Goal: Task Accomplishment & Management: Manage account settings

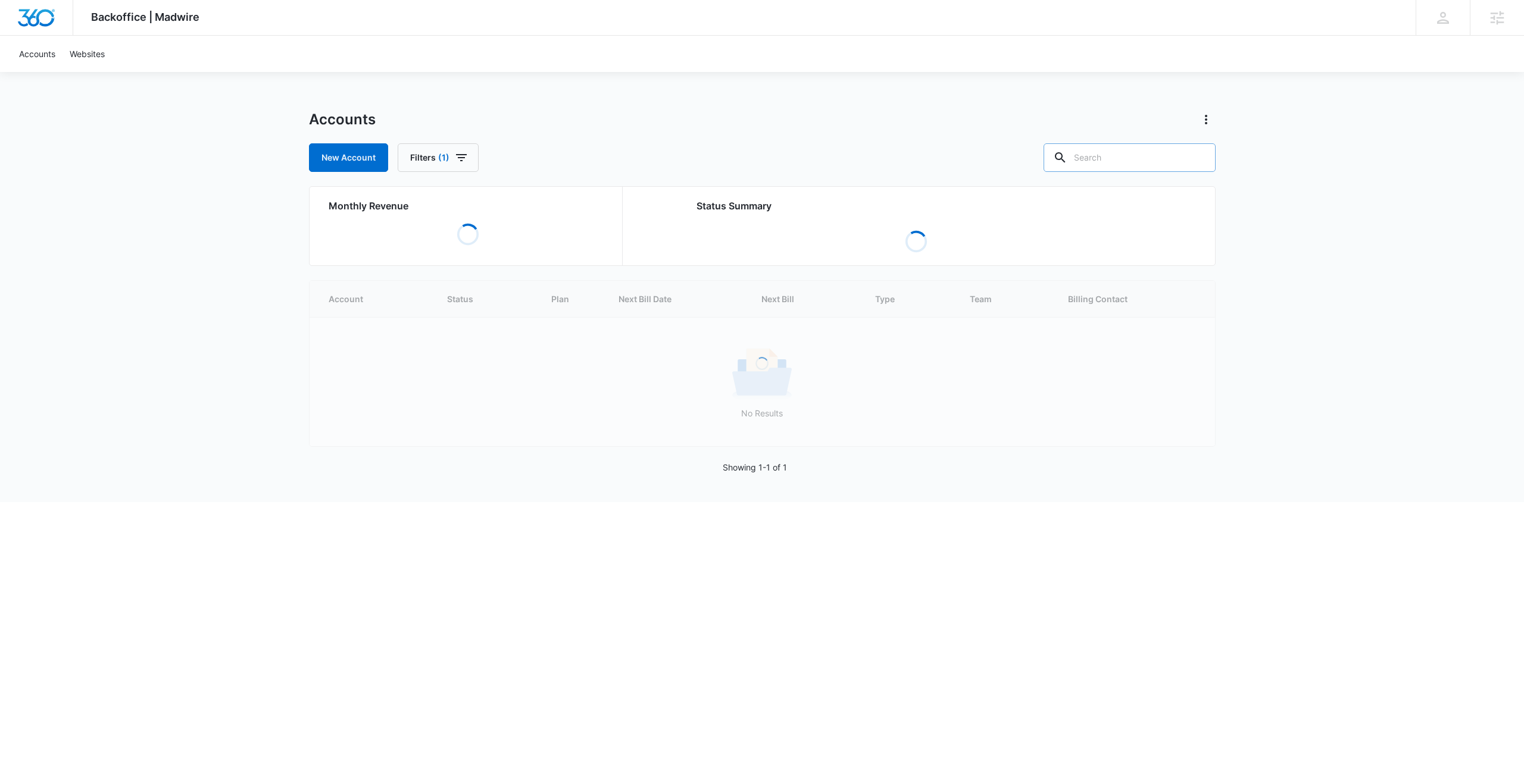
click at [441, 163] on input "text" at bounding box center [1129, 158] width 172 height 29
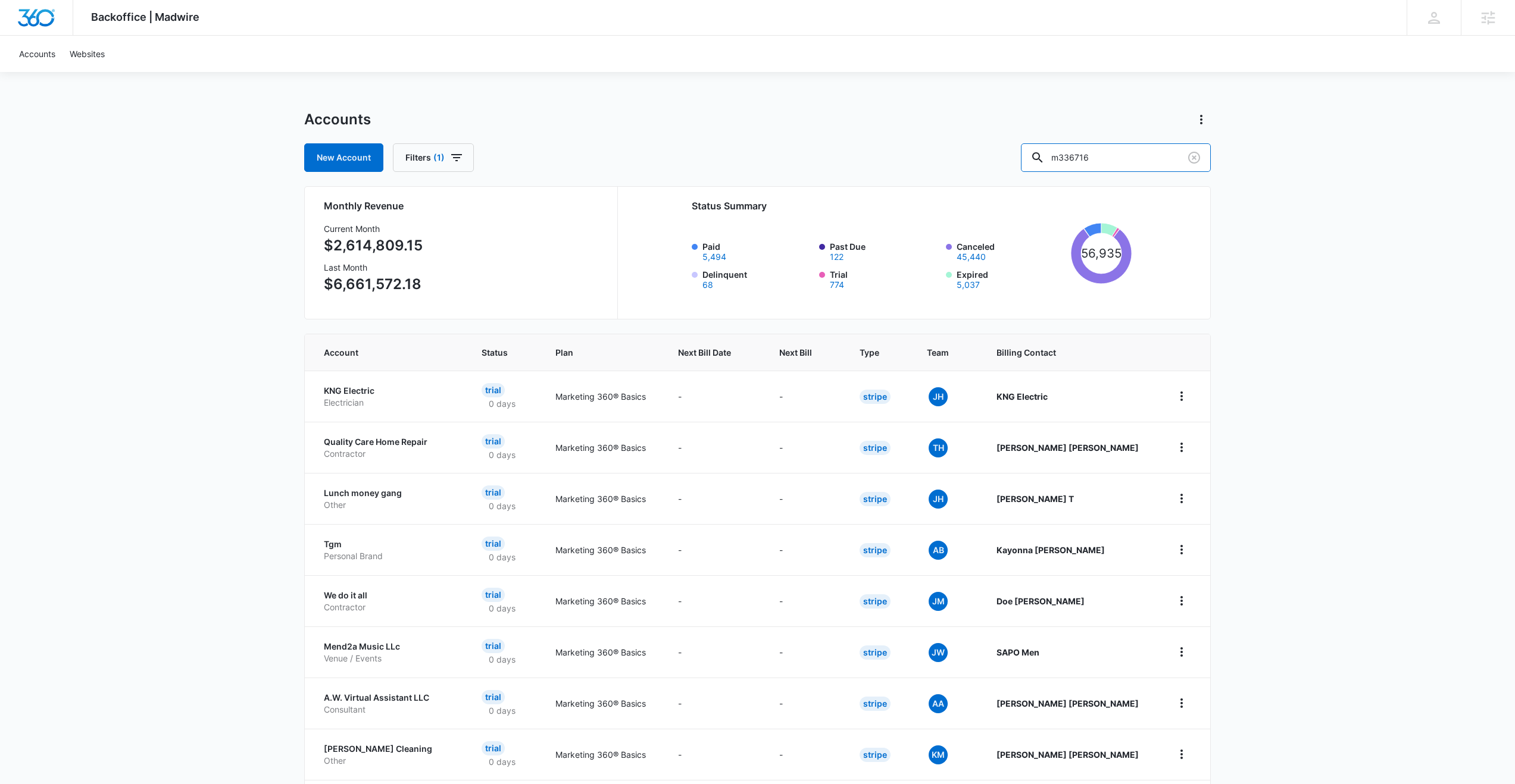
type input "m336716"
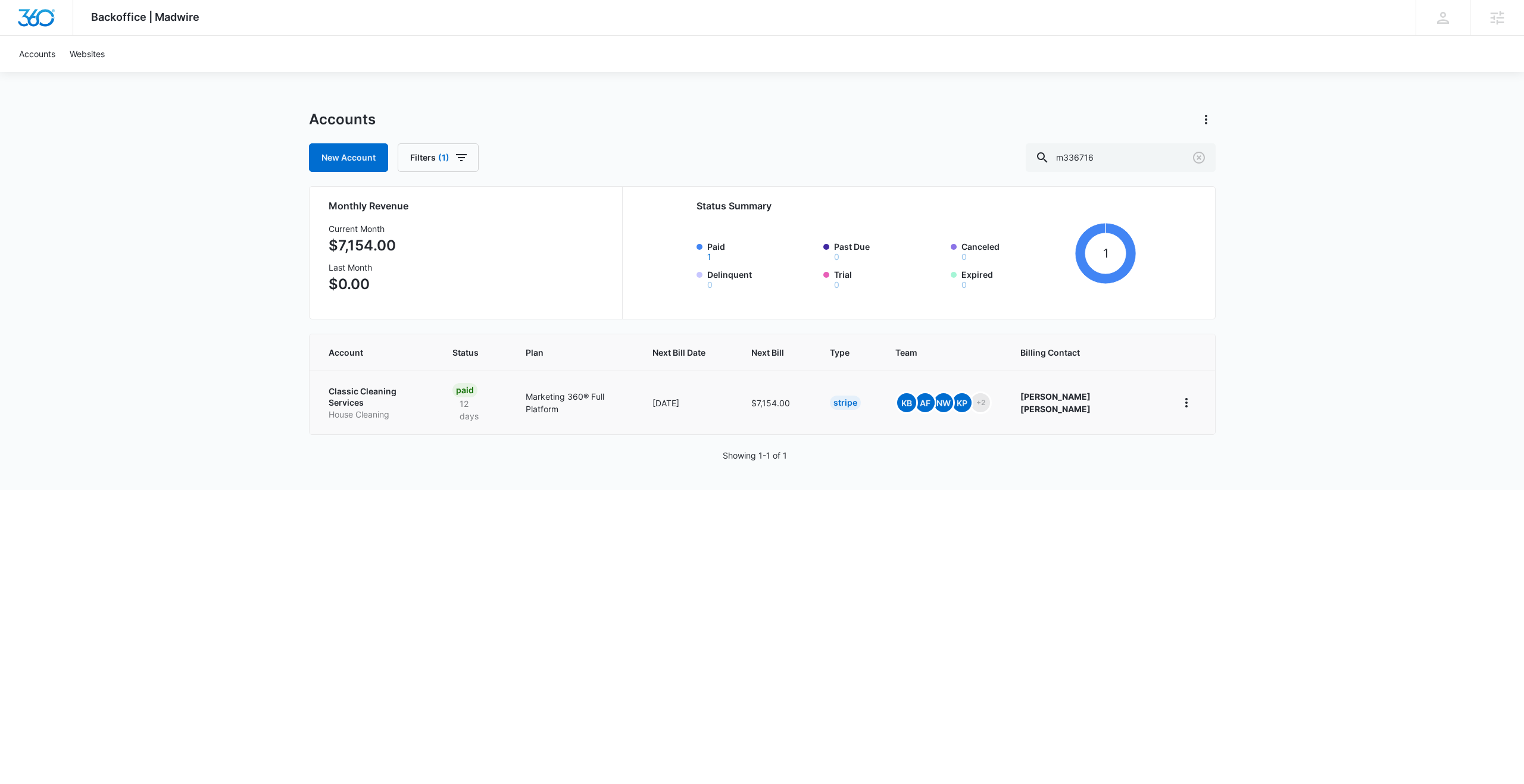
click at [391, 391] on p "Classic Cleaning Services" at bounding box center [376, 397] width 96 height 23
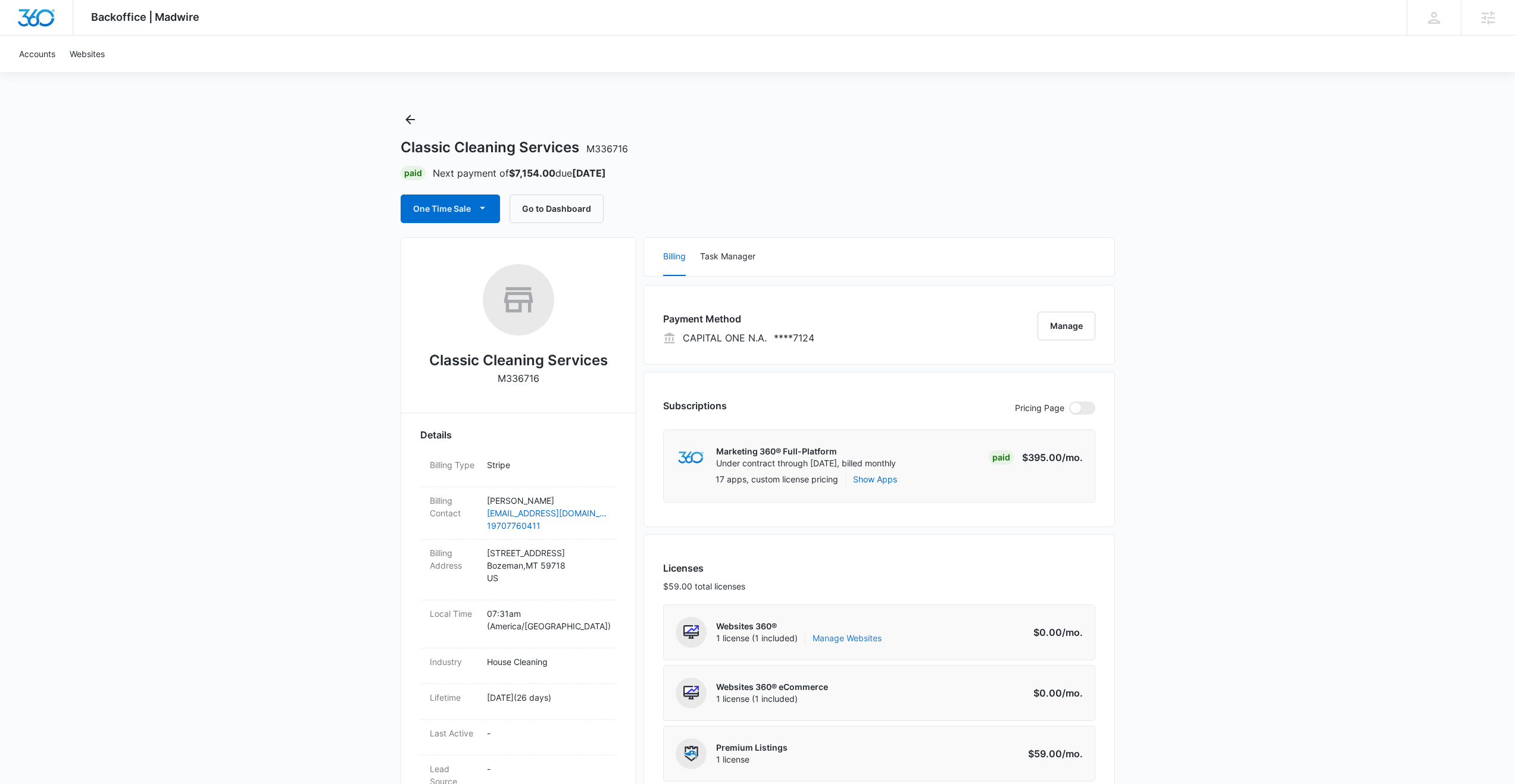
click at [441, 465] on link "Manage Websites" at bounding box center [846, 639] width 69 height 12
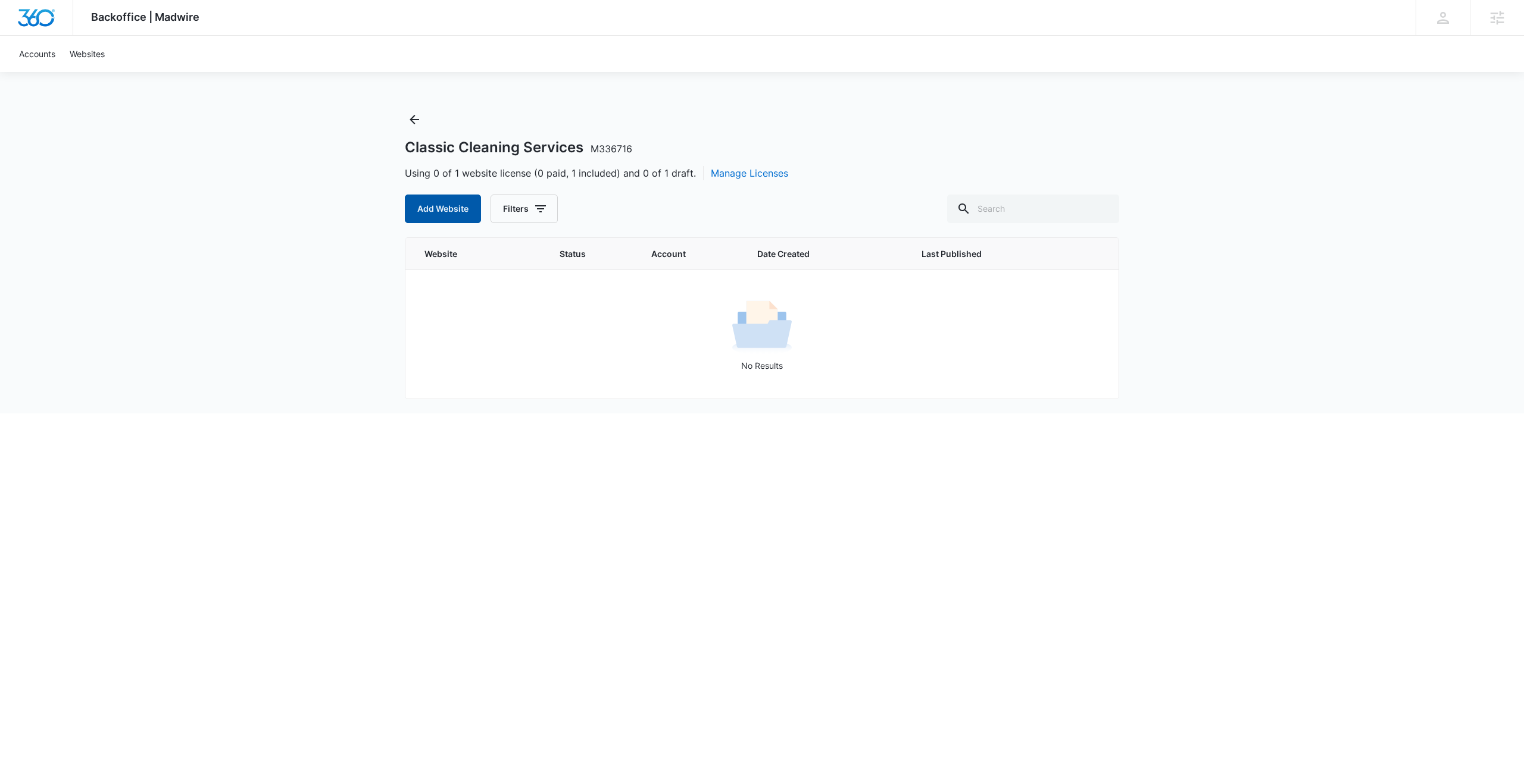
click at [441, 215] on button "Add Website" at bounding box center [443, 209] width 77 height 29
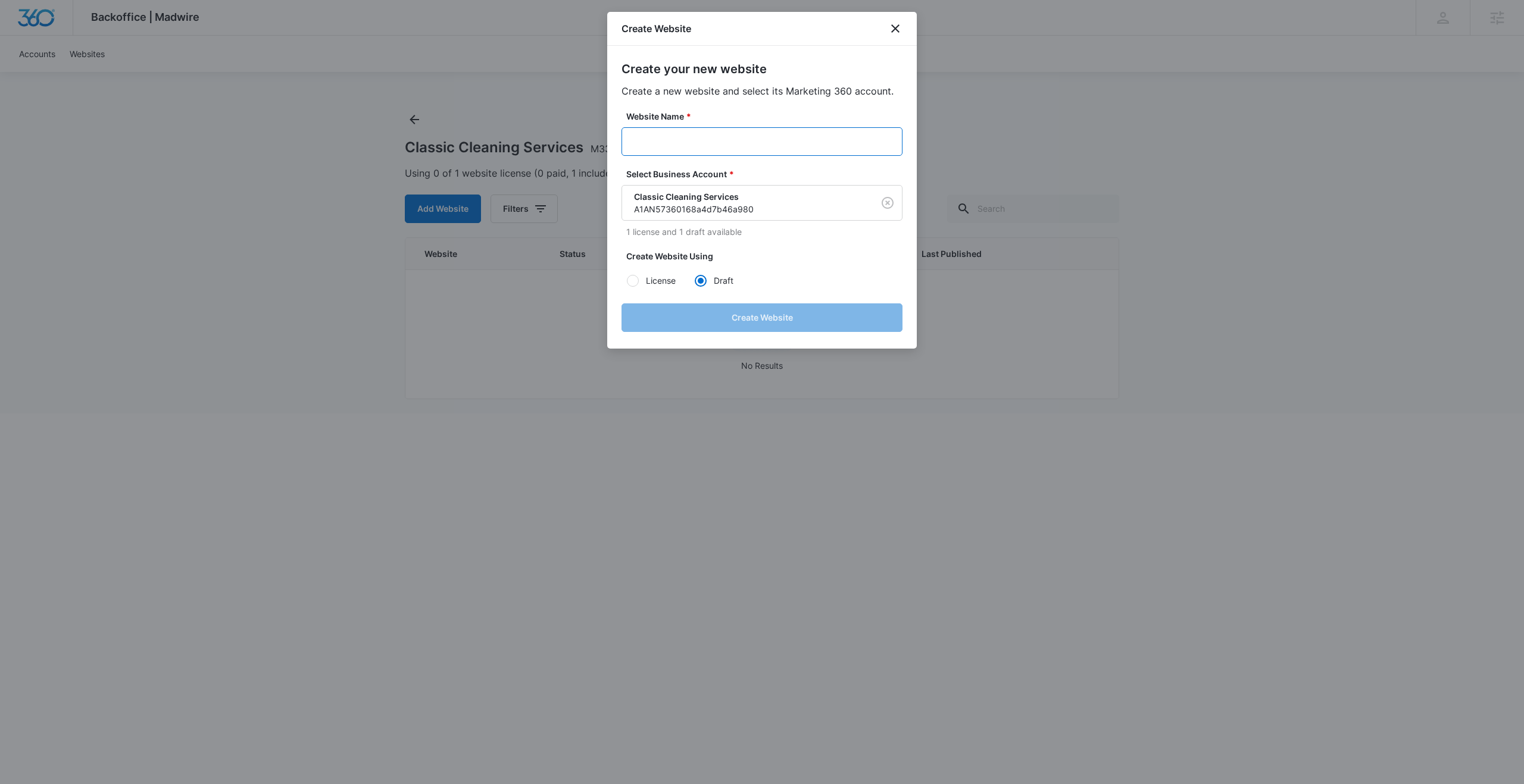
click at [441, 150] on input "Website Name *" at bounding box center [762, 142] width 281 height 29
type input "M336716 - Classic Cleaning Services"
click at [441, 322] on button "Create Website" at bounding box center [762, 318] width 281 height 29
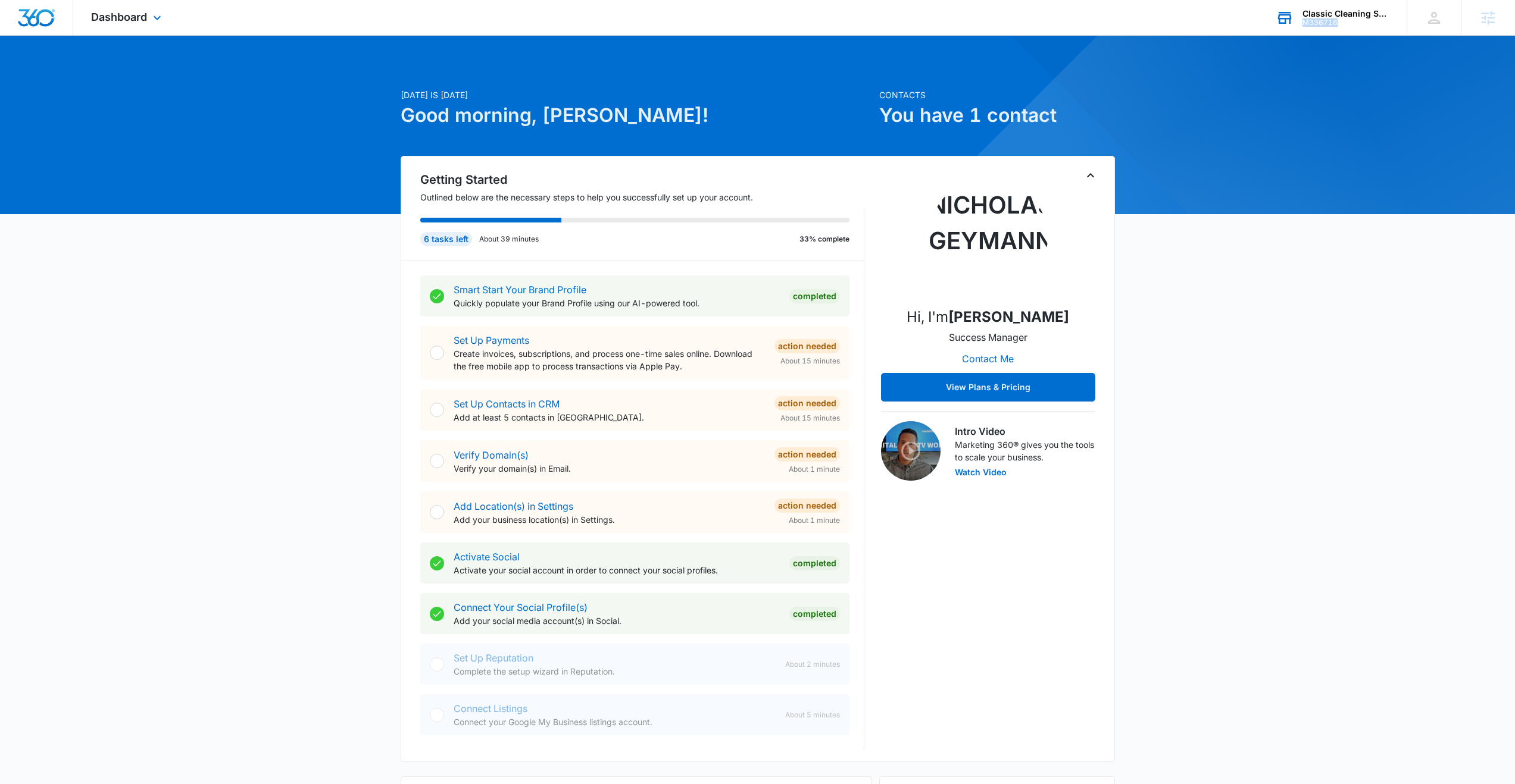
copy div "M336716"
drag, startPoint x: 1338, startPoint y: 26, endPoint x: 1301, endPoint y: 23, distance: 37.1
click at [1301, 23] on div "Classic Cleaning Services M336716 Your Accounts View All" at bounding box center [1332, 17] width 149 height 35
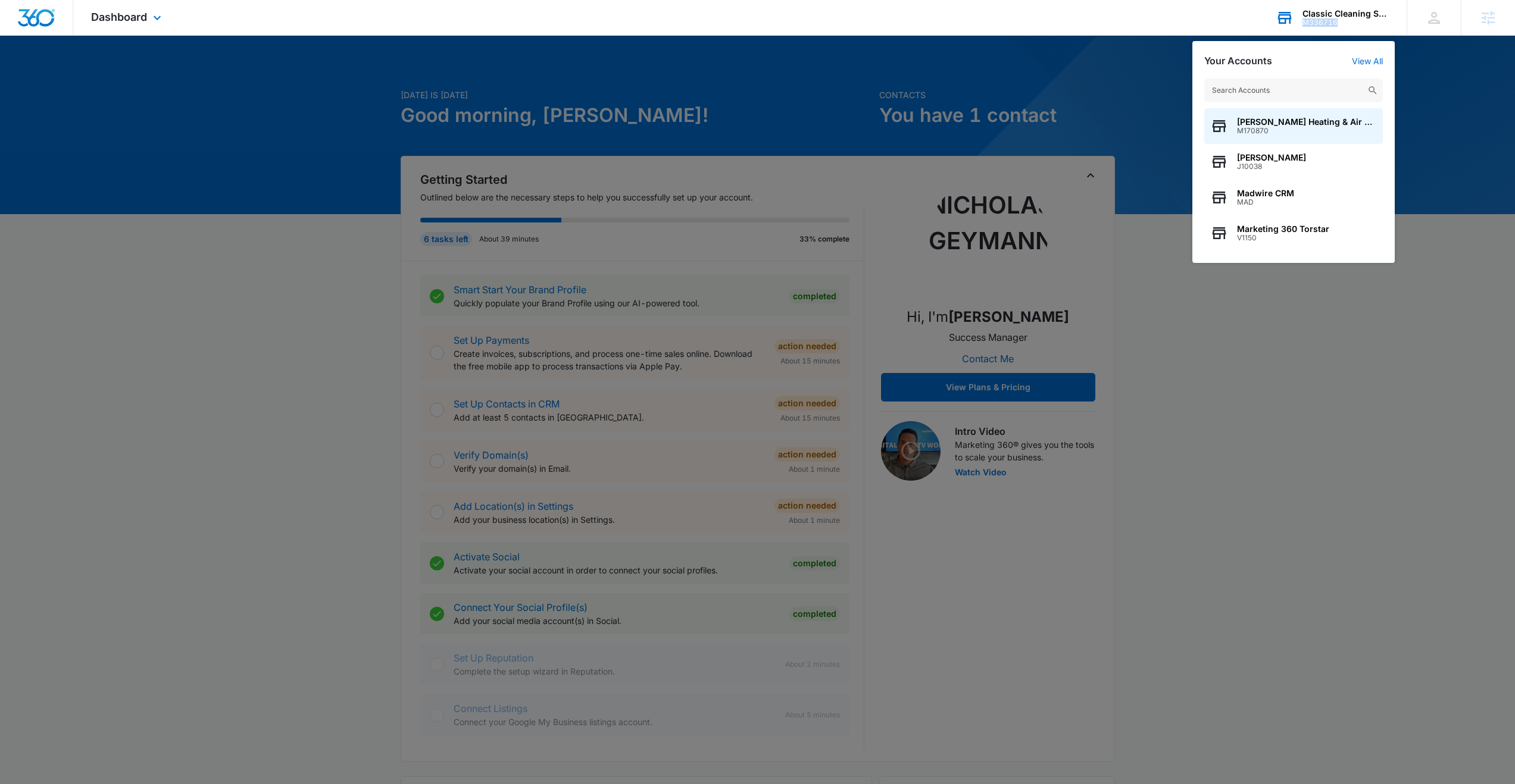
copy div "M336716"
copy div "Classic Cleaning Services M336716"
drag, startPoint x: 1342, startPoint y: 25, endPoint x: 1305, endPoint y: 14, distance: 38.6
click at [1305, 14] on div "Classic Cleaning Services M336716" at bounding box center [1346, 17] width 87 height 18
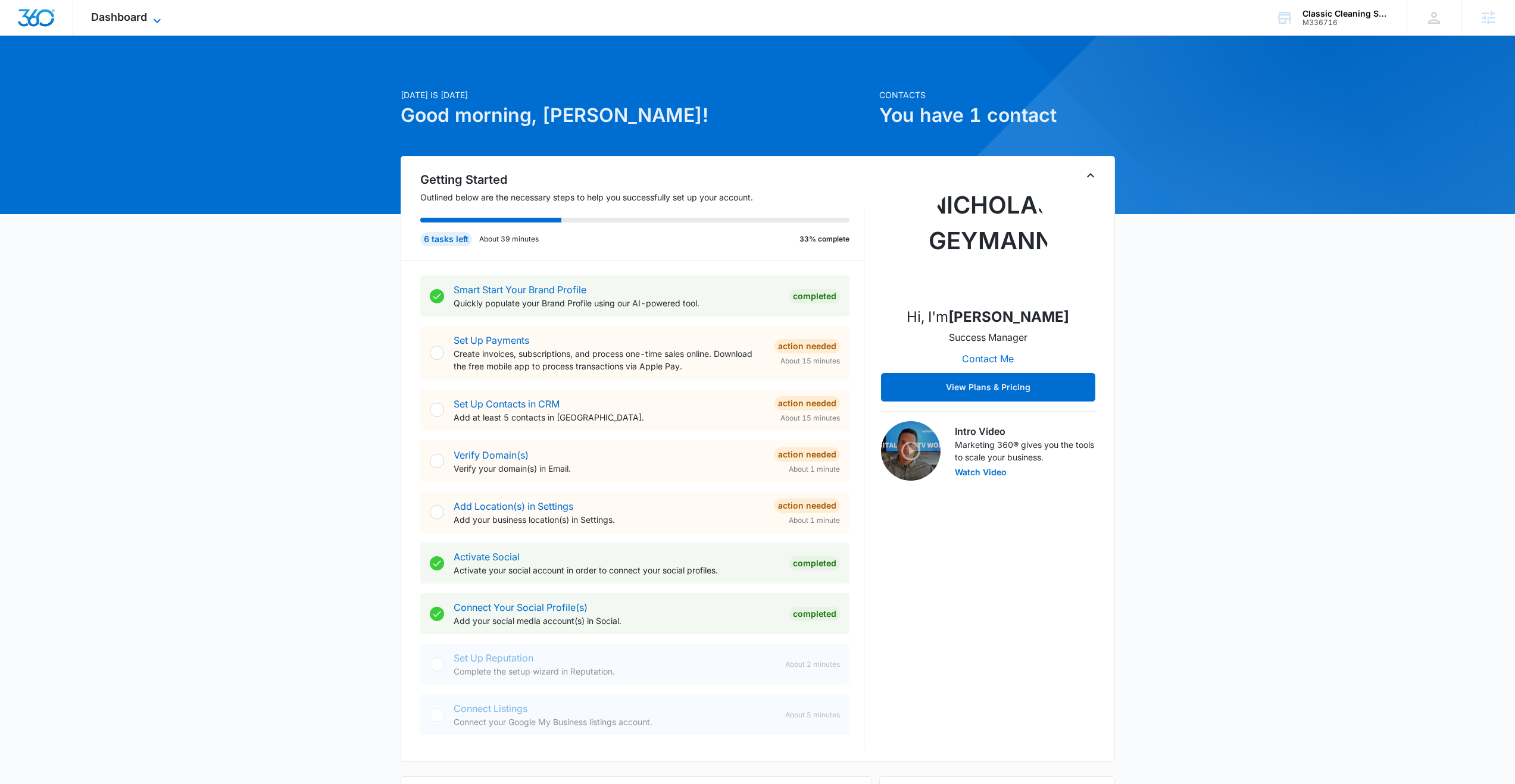
click at [130, 20] on span "Dashboard" at bounding box center [119, 17] width 56 height 13
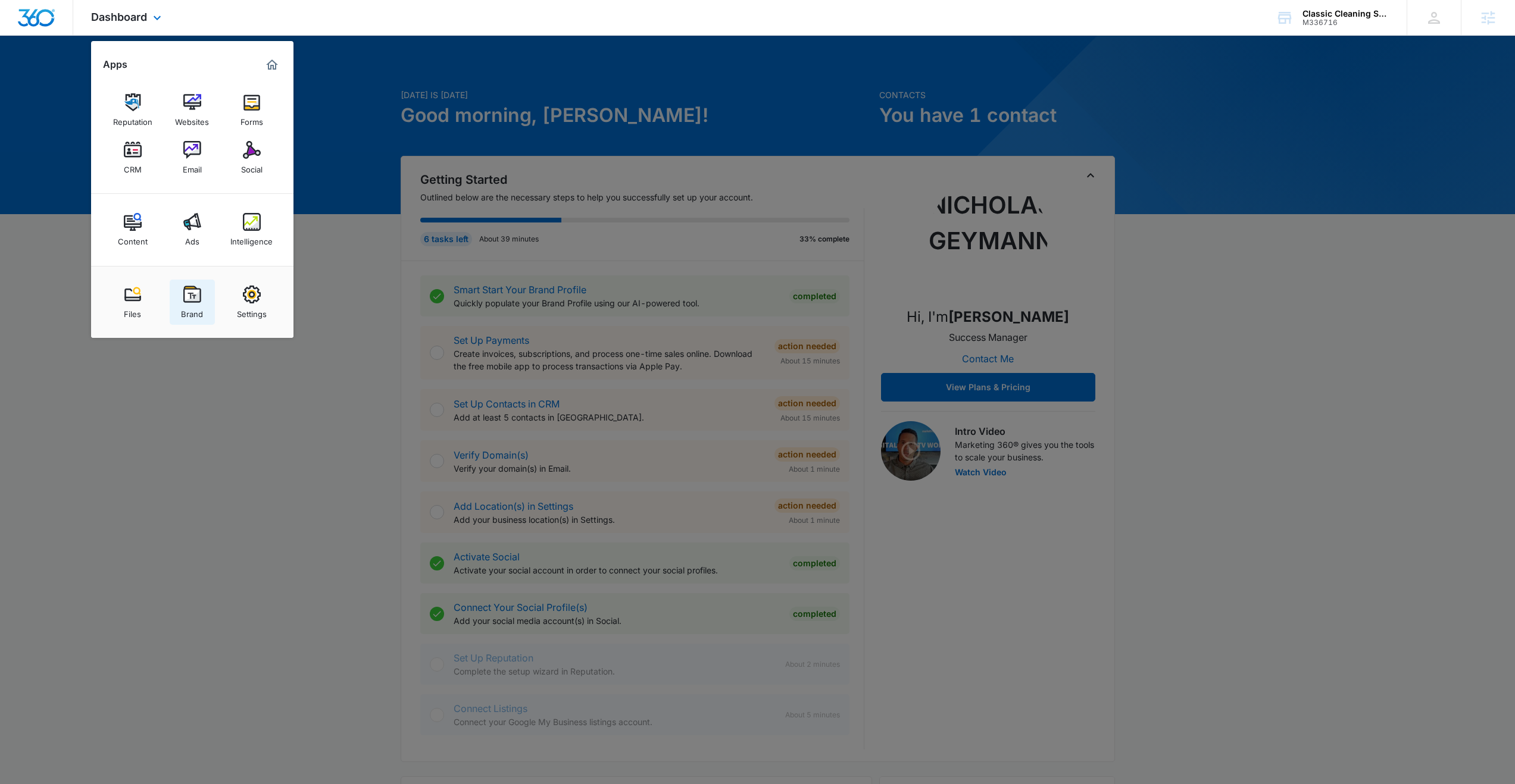
click at [193, 300] on img at bounding box center [192, 294] width 18 height 18
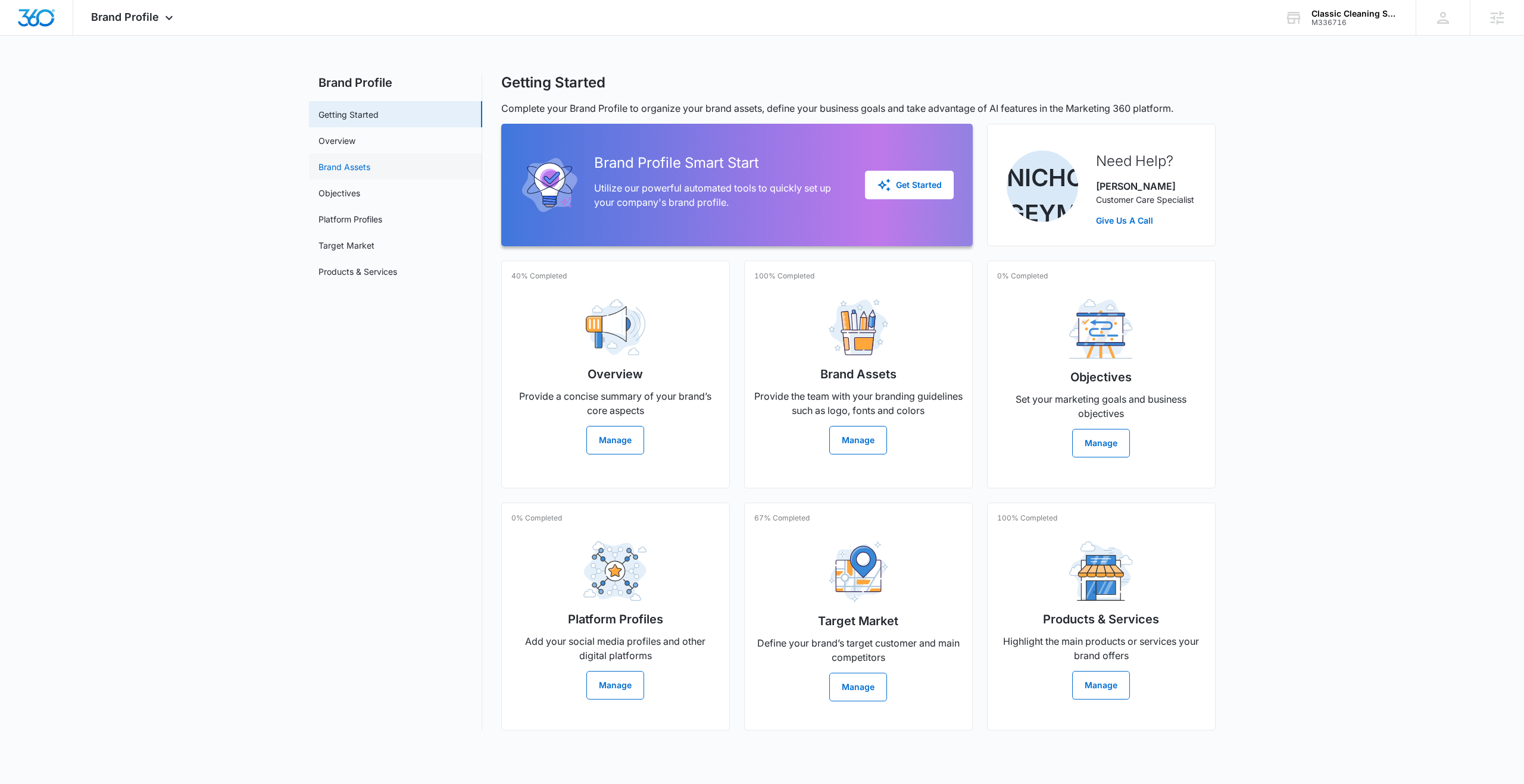
click at [350, 172] on link "Brand Assets" at bounding box center [344, 167] width 52 height 13
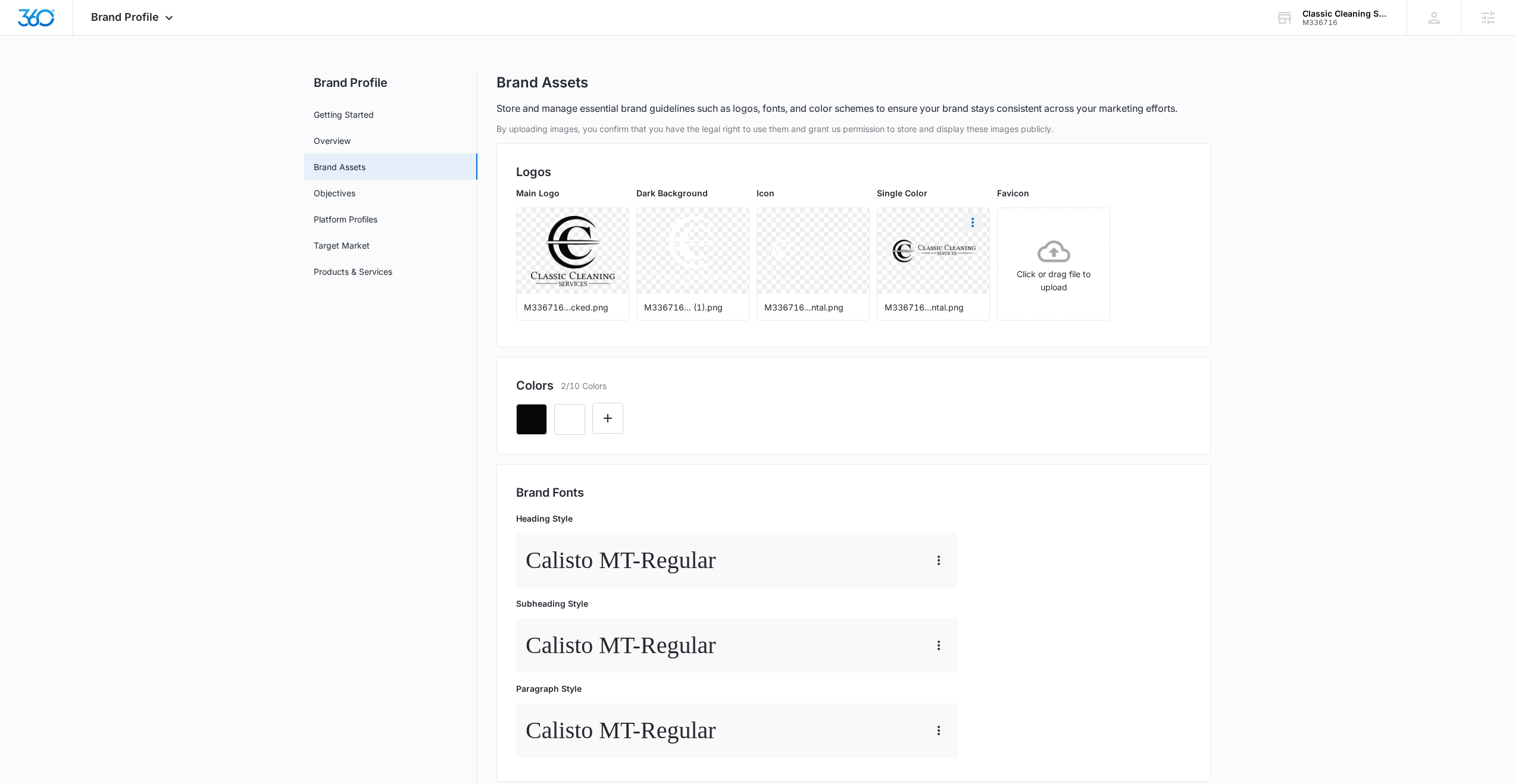
click at [977, 227] on icon "More" at bounding box center [972, 222] width 14 height 14
click at [988, 253] on div "Download" at bounding box center [997, 256] width 38 height 9
click at [333, 134] on link "Overview" at bounding box center [332, 140] width 37 height 13
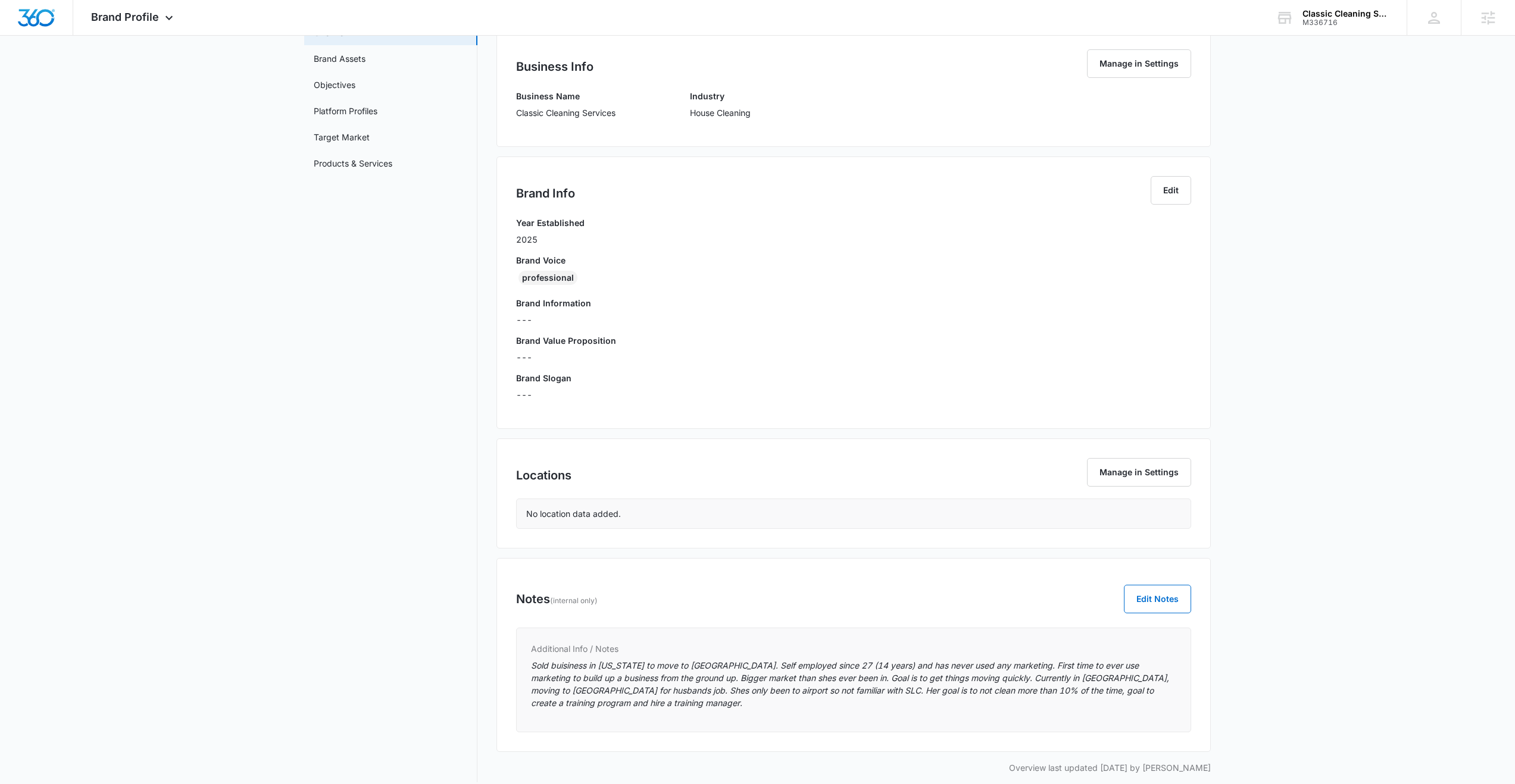
scroll to position [121, 0]
